Goal: Transaction & Acquisition: Subscribe to service/newsletter

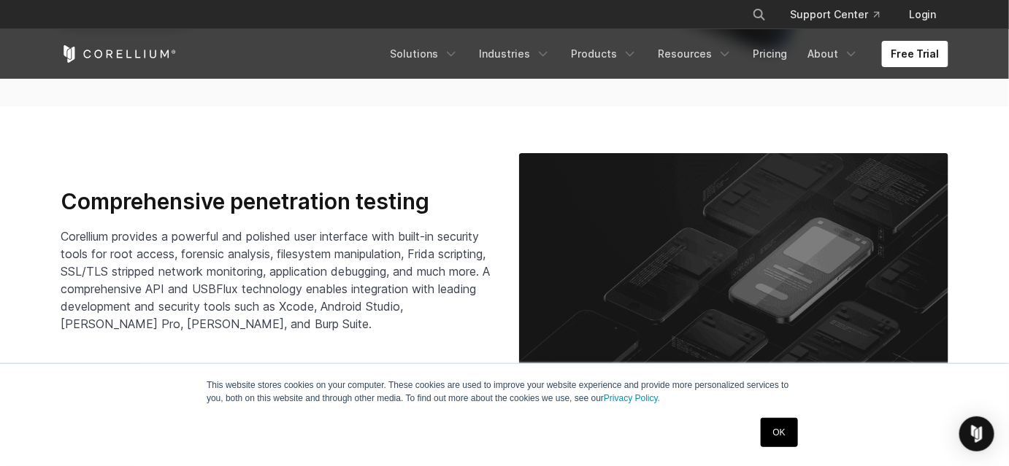
scroll to position [2127, 0]
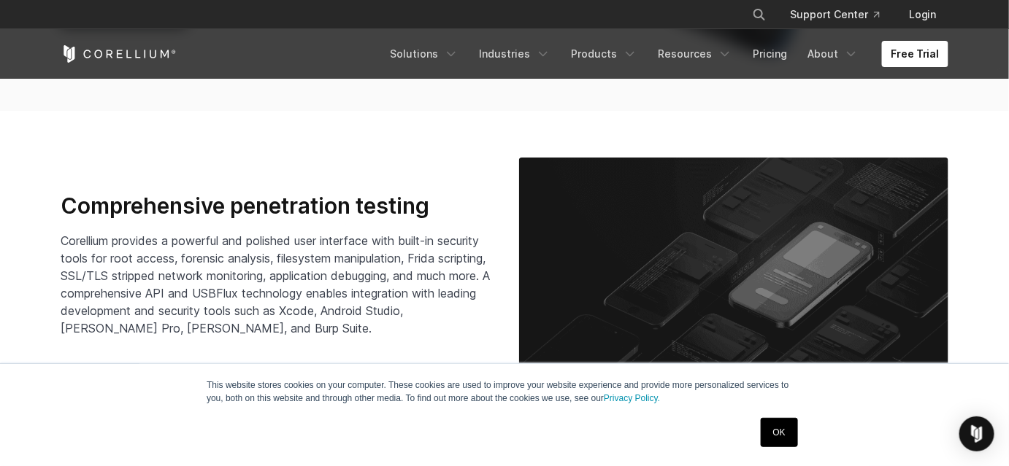
click at [782, 439] on link "OK" at bounding box center [778, 432] width 37 height 29
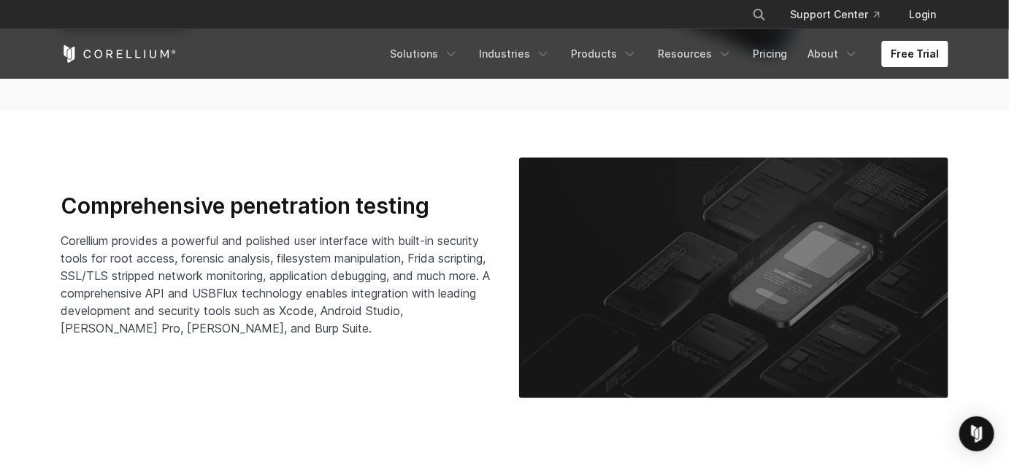
click at [930, 57] on link "Free Trial" at bounding box center [915, 54] width 66 height 26
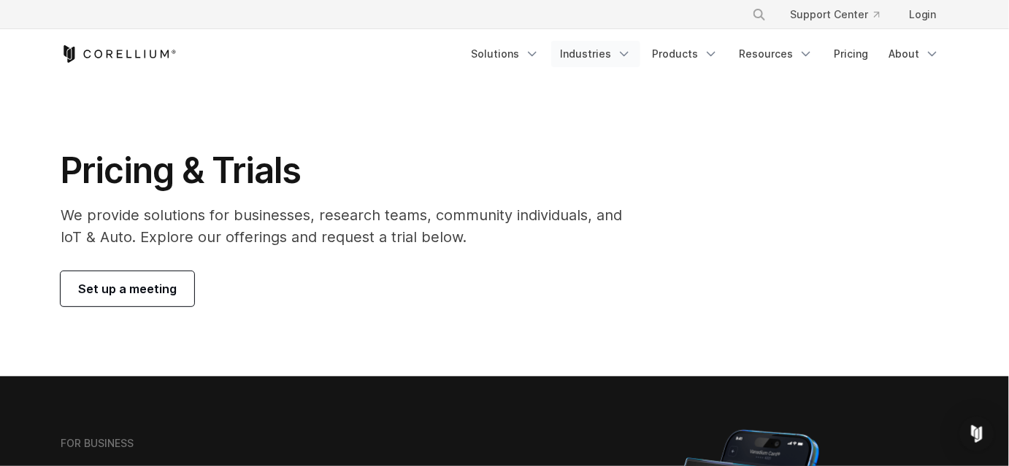
click at [595, 55] on link "Industries" at bounding box center [595, 54] width 89 height 26
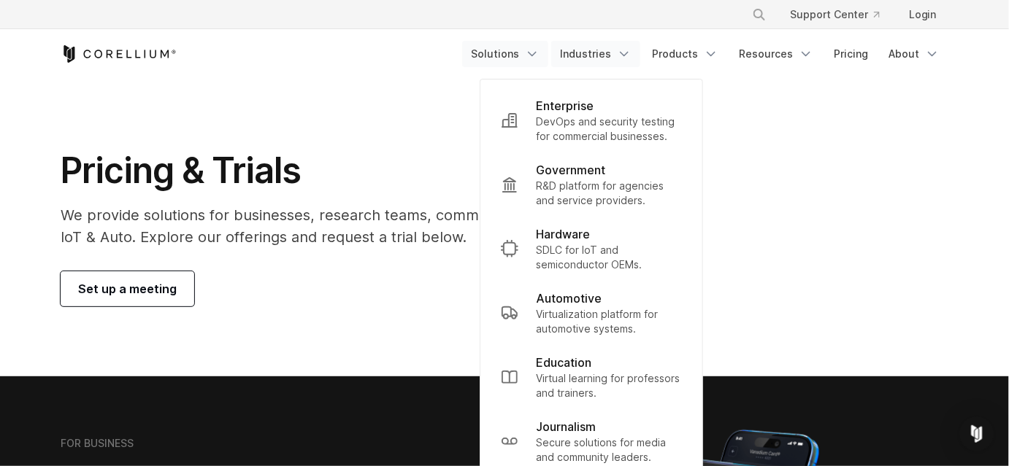
click at [514, 50] on link "Solutions" at bounding box center [505, 54] width 86 height 26
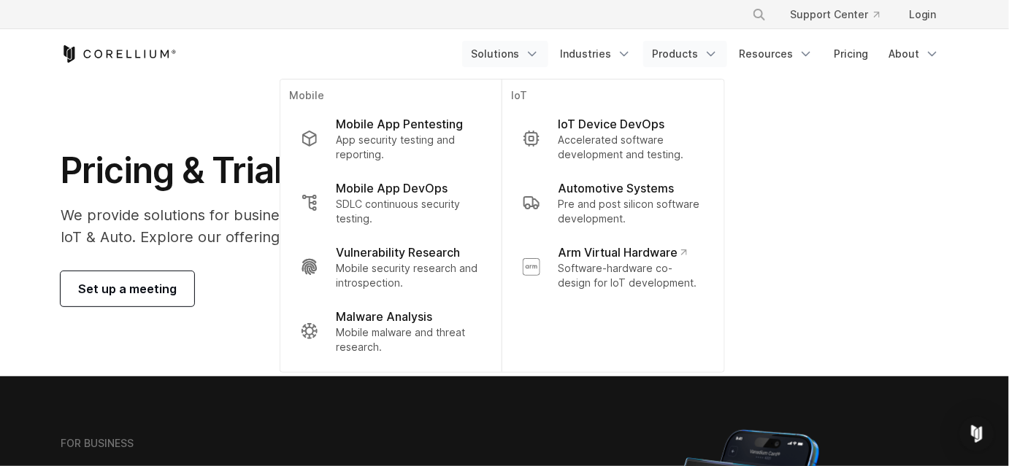
click at [711, 56] on icon "Navigation Menu" at bounding box center [710, 54] width 15 height 15
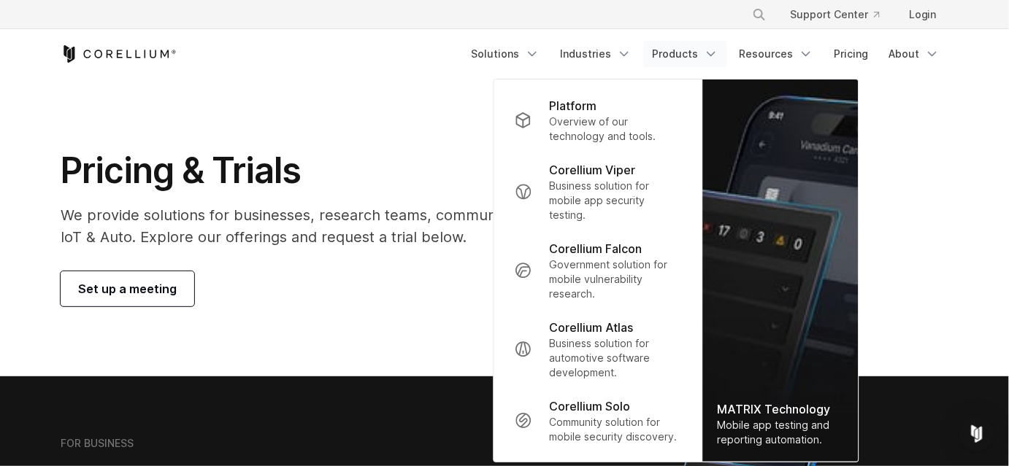
click at [711, 56] on icon "Navigation Menu" at bounding box center [710, 54] width 15 height 15
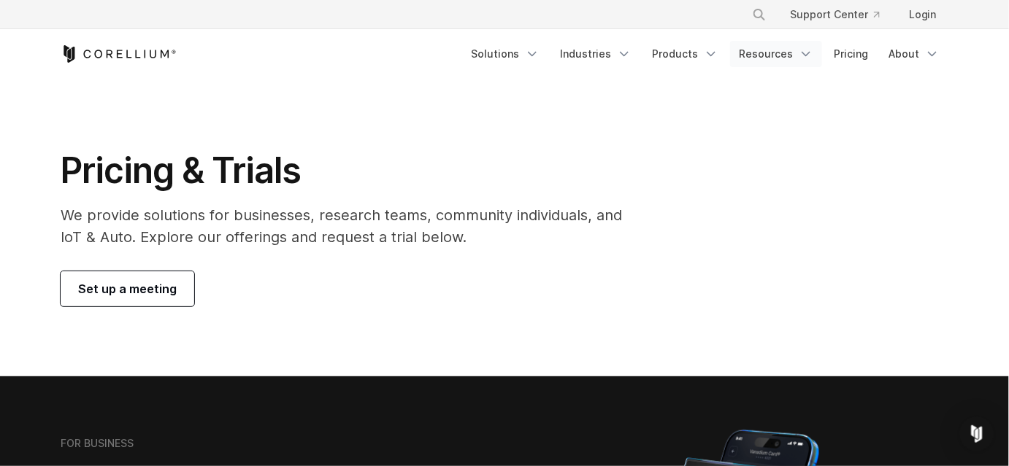
click at [755, 47] on link "Resources" at bounding box center [776, 54] width 92 height 26
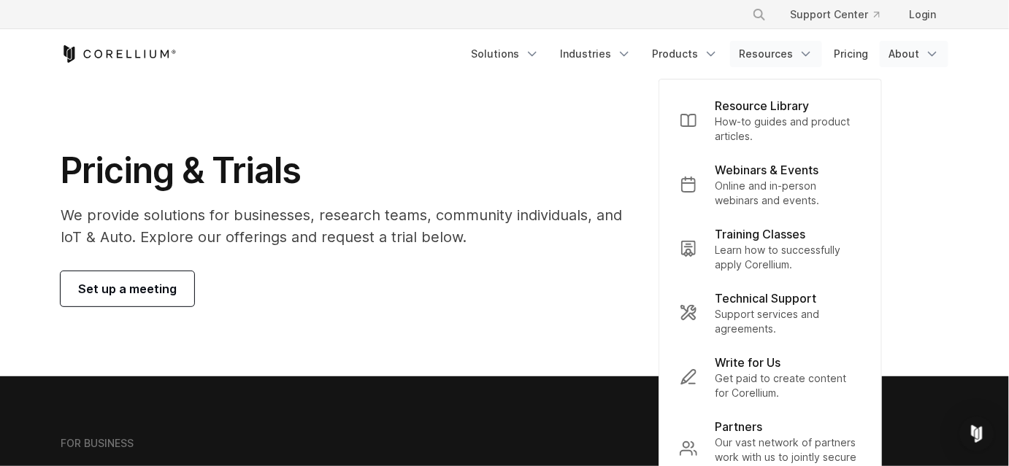
click at [925, 47] on icon "Navigation Menu" at bounding box center [932, 54] width 15 height 15
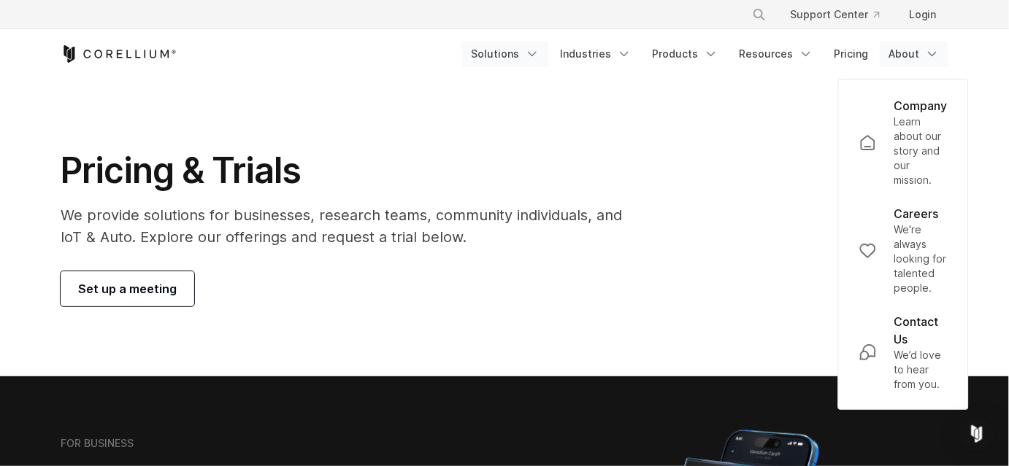
click at [515, 55] on link "Solutions" at bounding box center [505, 54] width 86 height 26
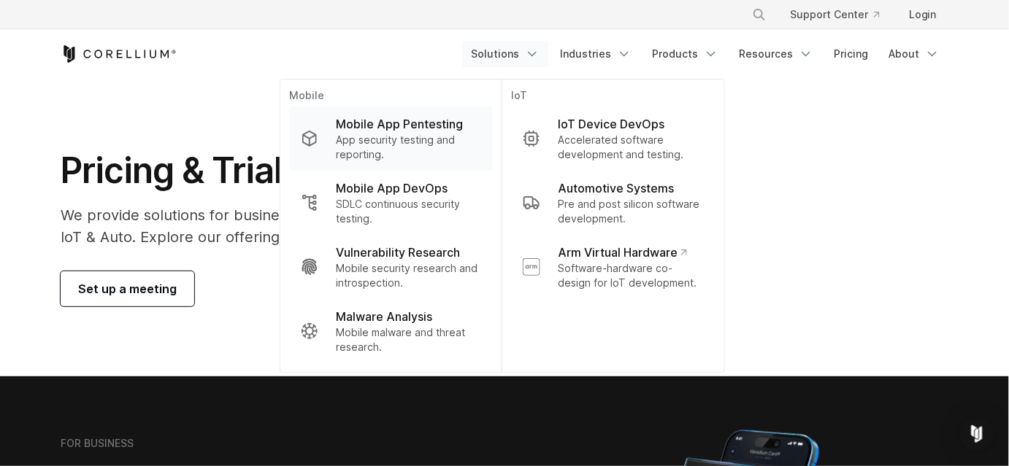
click at [409, 120] on p "Mobile App Pentesting" at bounding box center [399, 124] width 127 height 18
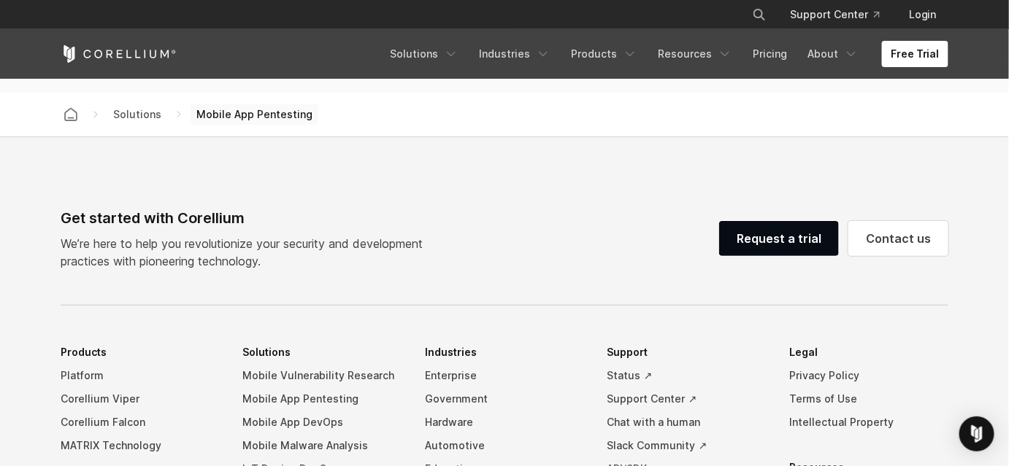
scroll to position [4314, 0]
